Goal: Book appointment/travel/reservation

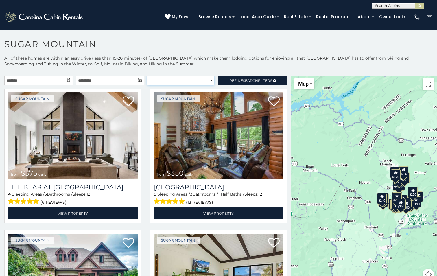
click at [164, 82] on select "**********" at bounding box center [180, 80] width 67 height 10
select select "**********"
click at [147, 75] on select "**********" at bounding box center [180, 80] width 67 height 10
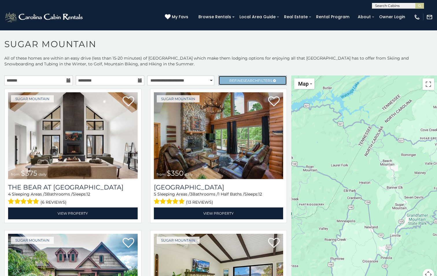
click at [227, 83] on link "Refine Search Filters" at bounding box center [252, 80] width 68 height 10
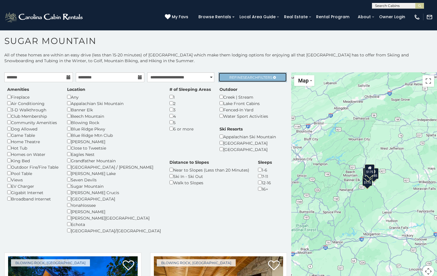
click at [256, 74] on link "Refine Search Filters" at bounding box center [252, 77] width 68 height 10
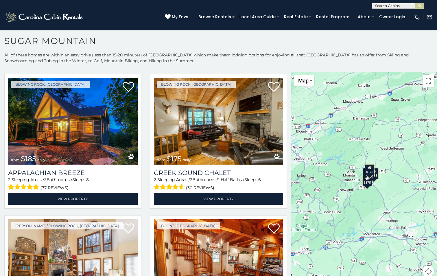
scroll to position [9, 0]
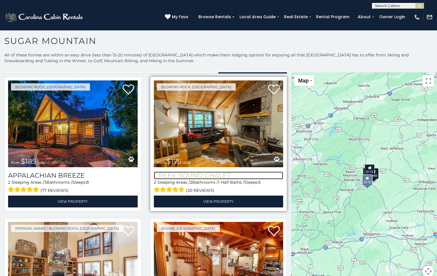
click at [190, 176] on h3 "Creek Sound Chalet" at bounding box center [218, 175] width 129 height 8
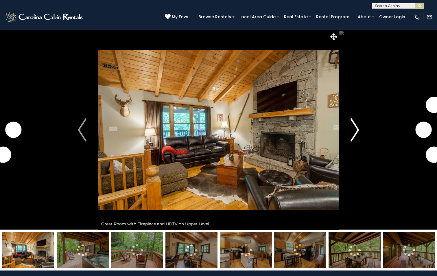
click at [353, 129] on img "Next" at bounding box center [354, 129] width 9 height 23
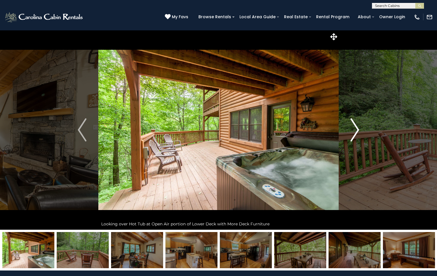
click at [353, 129] on img "Next" at bounding box center [354, 129] width 9 height 23
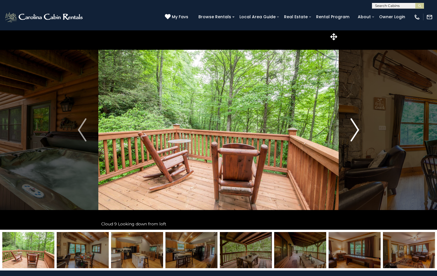
click at [353, 129] on img "Next" at bounding box center [354, 129] width 9 height 23
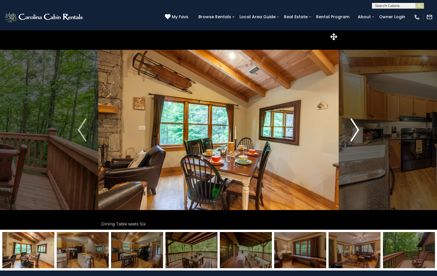
click at [353, 129] on img "Next" at bounding box center [354, 129] width 9 height 23
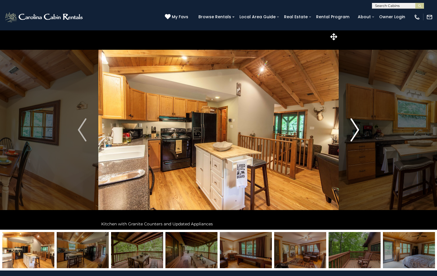
click at [353, 129] on img "Next" at bounding box center [354, 129] width 9 height 23
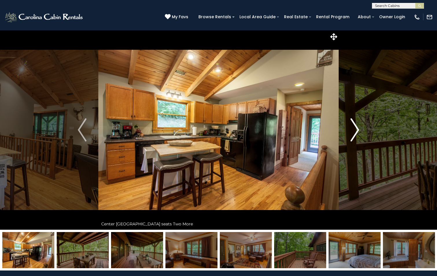
click at [353, 129] on img "Next" at bounding box center [354, 129] width 9 height 23
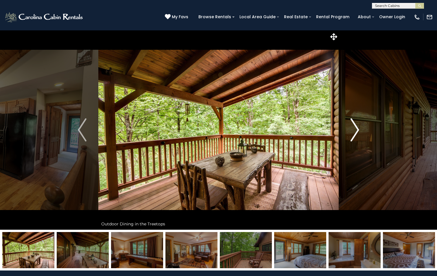
click at [353, 129] on img "Next" at bounding box center [354, 129] width 9 height 23
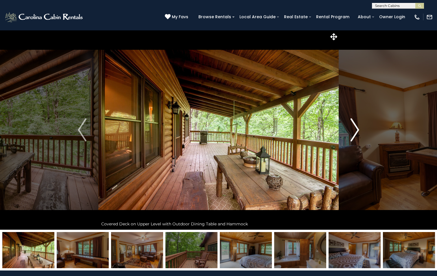
click at [353, 129] on img "Next" at bounding box center [354, 129] width 9 height 23
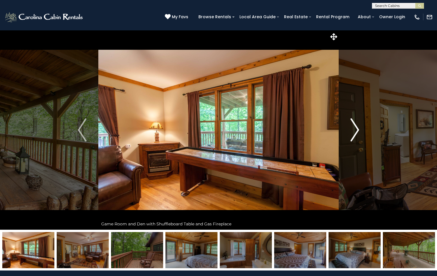
click at [353, 129] on img "Next" at bounding box center [354, 129] width 9 height 23
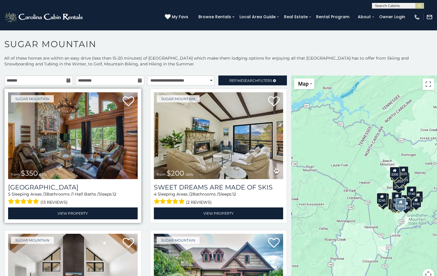
scroll to position [3, 0]
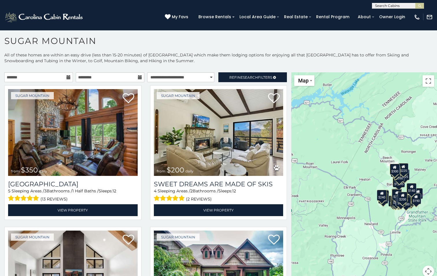
click at [67, 78] on icon at bounding box center [68, 77] width 4 height 4
click at [55, 77] on input "text" at bounding box center [38, 77] width 68 height 10
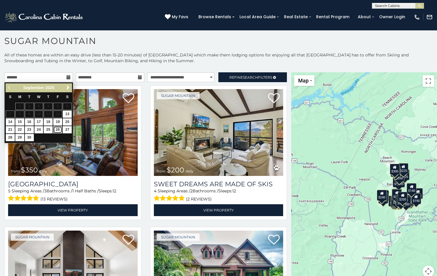
click at [58, 128] on link "26" at bounding box center [57, 129] width 9 height 7
type input "**********"
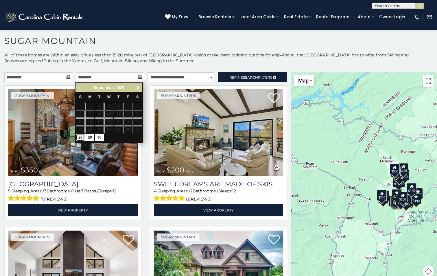
click at [78, 135] on link "28" at bounding box center [80, 137] width 9 height 7
type input "**********"
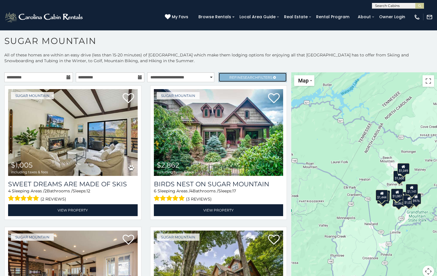
click at [233, 79] on span "Refine Search Filters" at bounding box center [250, 77] width 43 height 4
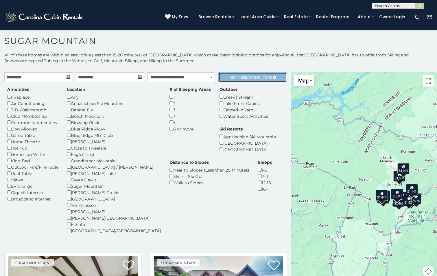
click at [233, 79] on span "Refine Search Filters" at bounding box center [250, 77] width 43 height 4
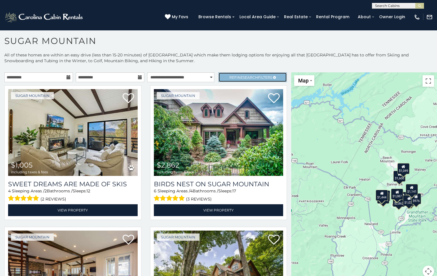
click at [222, 77] on link "Refine Search Filters" at bounding box center [252, 77] width 68 height 10
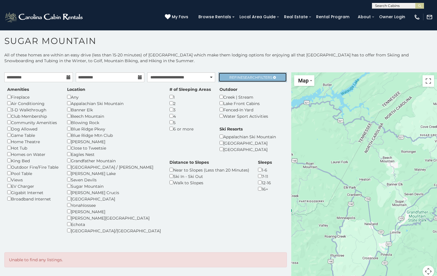
click at [241, 78] on span "Refine Search Filters" at bounding box center [250, 77] width 43 height 4
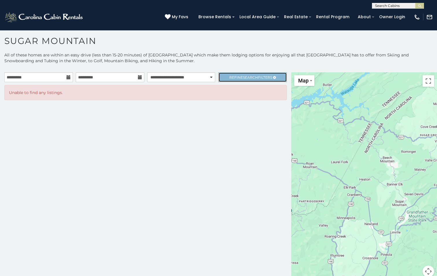
click at [226, 79] on link "Refine Search Filters" at bounding box center [252, 77] width 68 height 10
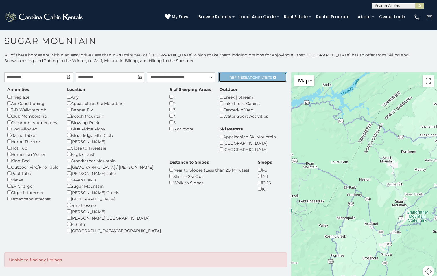
click at [228, 72] on link "Refine Search Filters" at bounding box center [252, 77] width 68 height 10
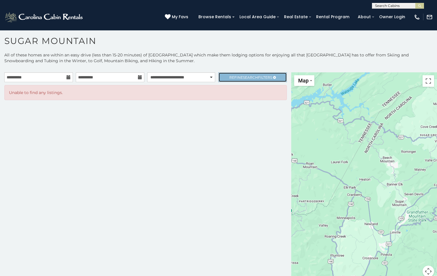
click at [228, 73] on link "Refine Search Filters" at bounding box center [252, 77] width 68 height 10
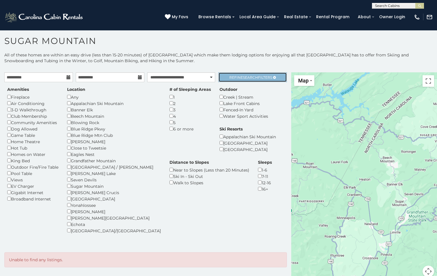
click at [229, 81] on link "Refine Search Filters" at bounding box center [252, 77] width 68 height 10
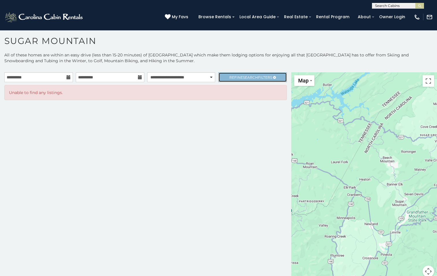
click at [229, 79] on span "Refine Search Filters" at bounding box center [250, 77] width 43 height 4
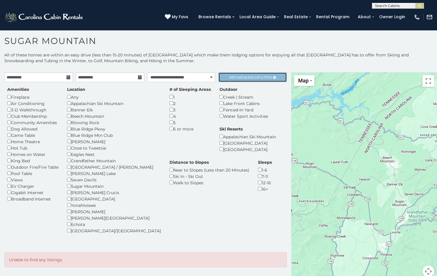
click at [229, 75] on span "Refine Search Filters" at bounding box center [250, 77] width 43 height 4
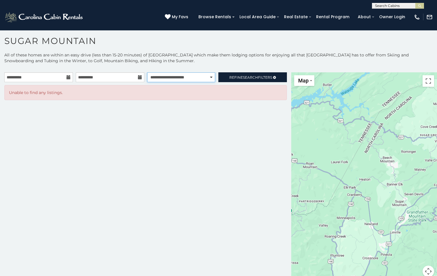
click at [211, 78] on select "**********" at bounding box center [181, 77] width 68 height 10
select select "*********"
click at [147, 72] on select "**********" at bounding box center [181, 77] width 68 height 10
click at [235, 79] on span "Refine Search Filters" at bounding box center [250, 77] width 43 height 4
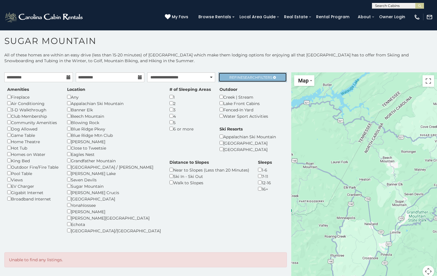
click at [235, 79] on span "Refine Search Filters" at bounding box center [250, 77] width 43 height 4
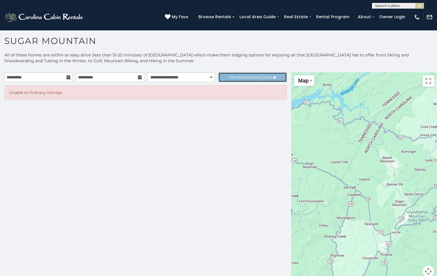
click at [235, 79] on span "Refine Search Filters" at bounding box center [250, 77] width 43 height 4
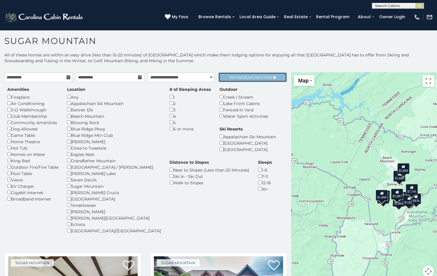
click at [262, 79] on span "Refine Search Filters" at bounding box center [250, 77] width 43 height 4
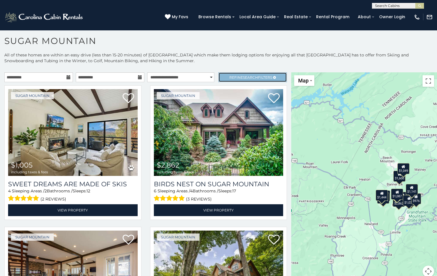
click at [261, 78] on span "Refine Search Filters" at bounding box center [250, 77] width 43 height 4
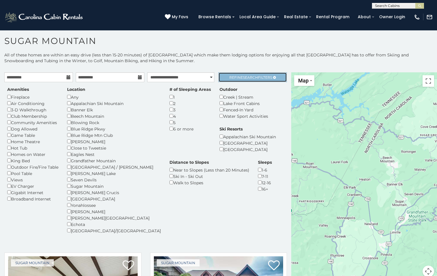
click at [225, 74] on link "Refine Search Filters" at bounding box center [252, 77] width 68 height 10
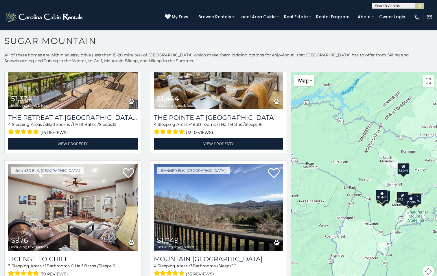
scroll to position [360, 0]
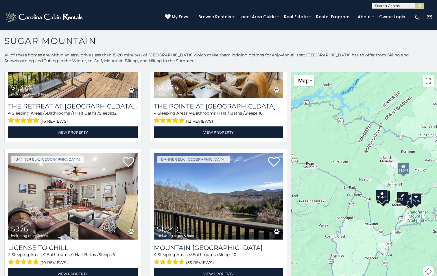
click at [286, 213] on div "Banner Elk, [GEOGRAPHIC_DATA] $1,049 including taxes & fees [GEOGRAPHIC_DATA] 4…" at bounding box center [219, 218] width 146 height 138
